Goal: Communication & Community: Answer question/provide support

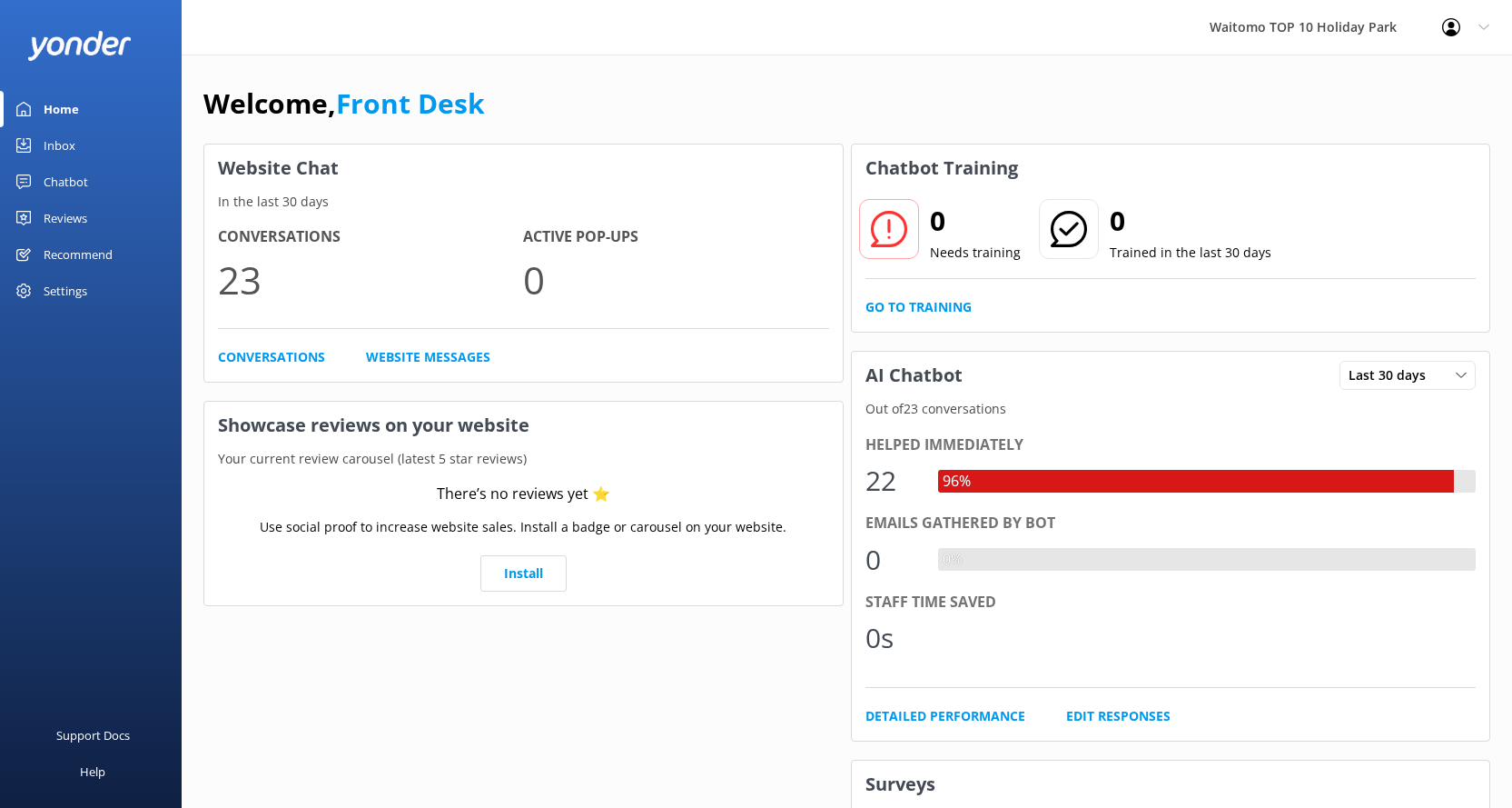
click at [50, 144] on div "Inbox" at bounding box center [58, 146] width 32 height 36
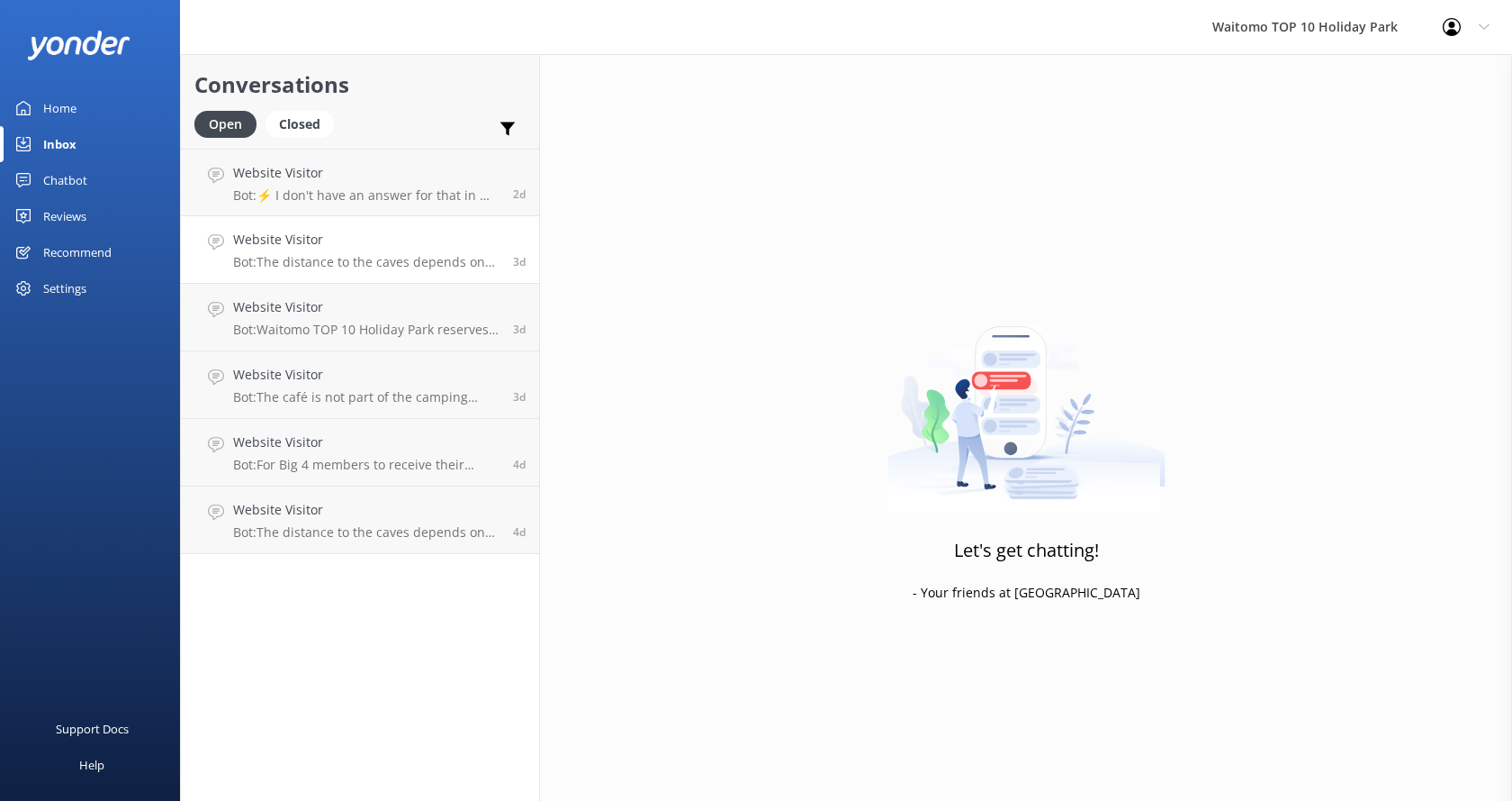
click at [377, 260] on p "Bot: The distance to the caves depends on the tour you’ve booked. If you’re vis…" at bounding box center [366, 261] width 267 height 16
